Goal: Find specific page/section: Find specific page/section

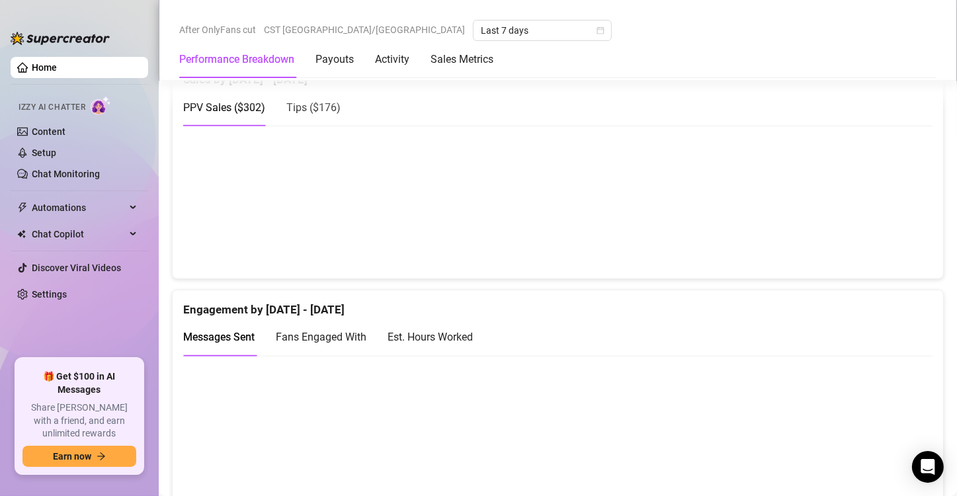
scroll to position [701, 0]
click at [464, 332] on div "Est. Hours Worked" at bounding box center [429, 336] width 85 height 17
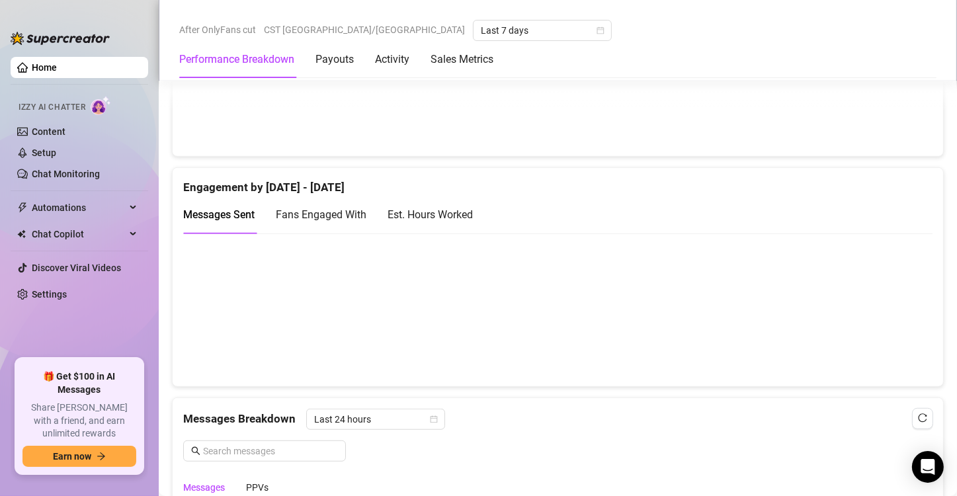
scroll to position [823, 0]
click at [432, 208] on div "Est. Hours Worked" at bounding box center [429, 214] width 85 height 17
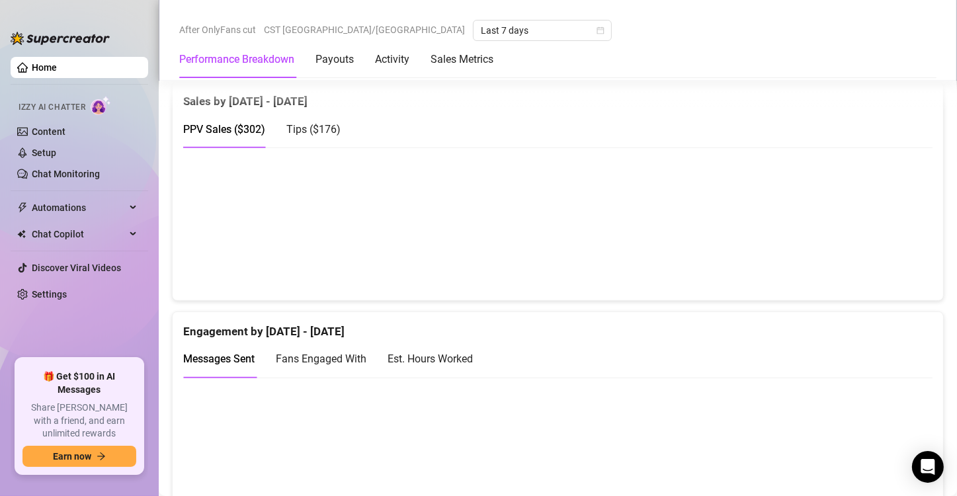
scroll to position [682, 0]
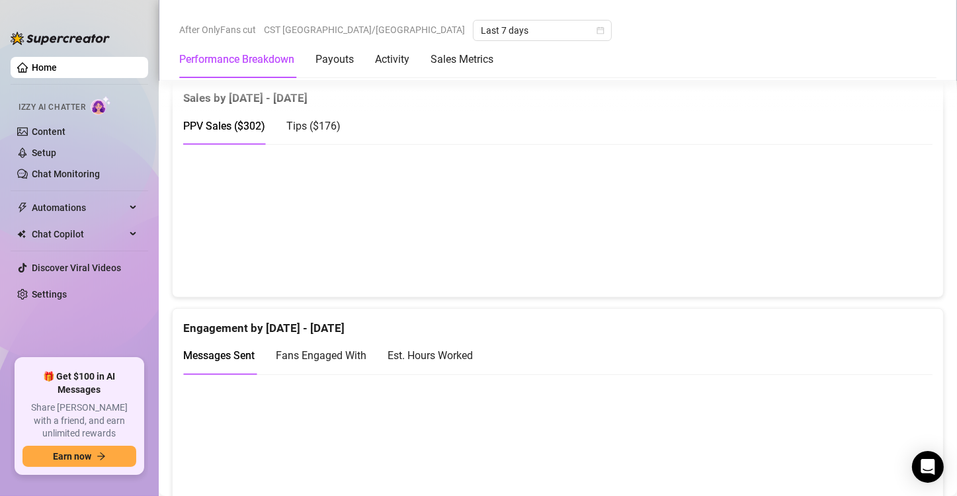
click at [417, 350] on div "Est. Hours Worked" at bounding box center [429, 355] width 85 height 17
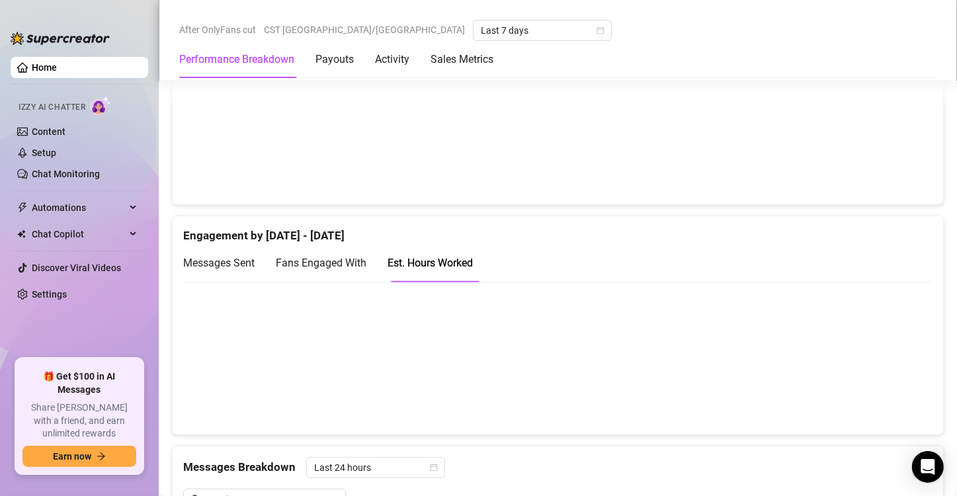
scroll to position [774, 0]
